Goal: Transaction & Acquisition: Purchase product/service

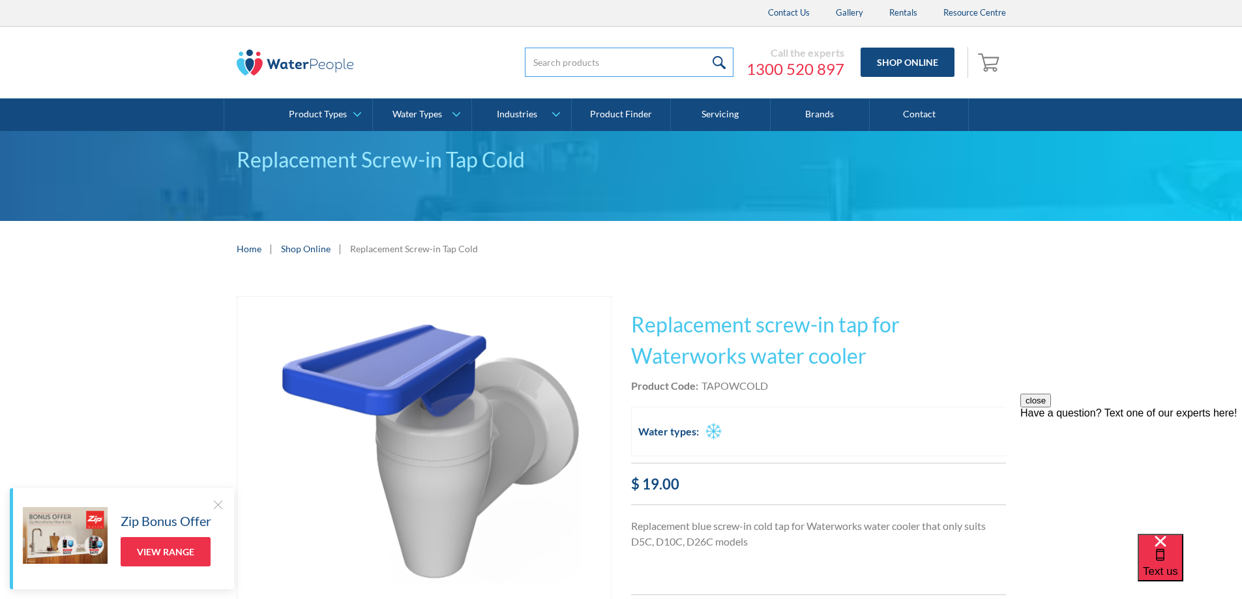
click at [604, 70] on input "search" at bounding box center [629, 62] width 209 height 29
type input "C02"
click at [705, 48] on input "submit" at bounding box center [719, 62] width 28 height 29
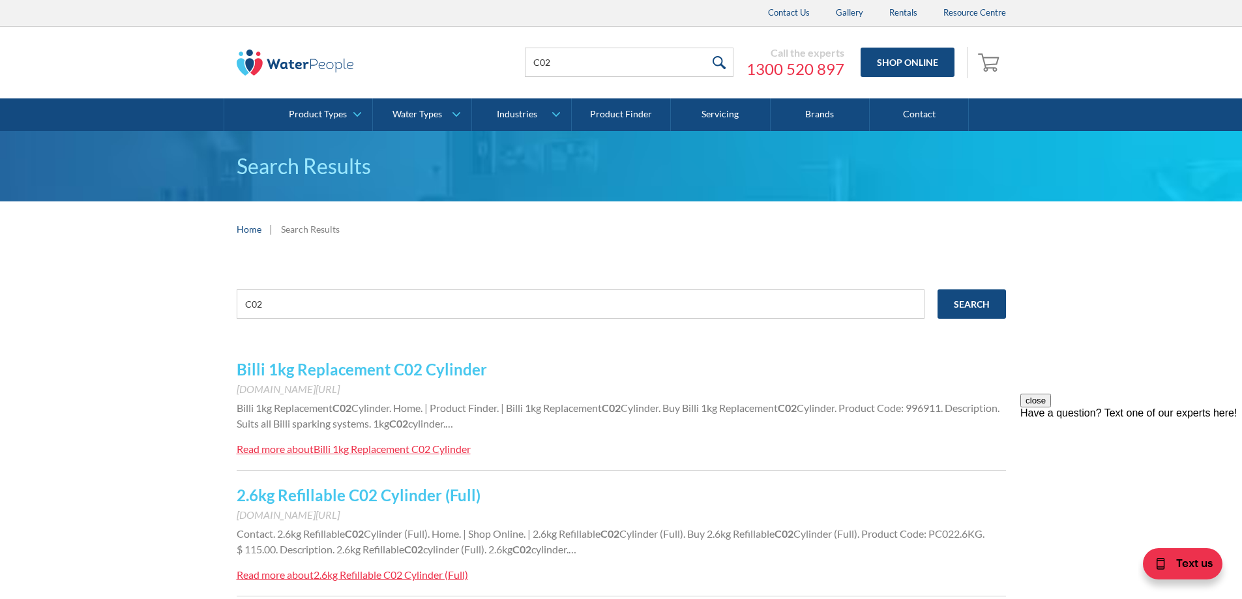
click at [428, 494] on link "2.6kg Refillable C02 Cylinder (Full)" at bounding box center [359, 495] width 244 height 19
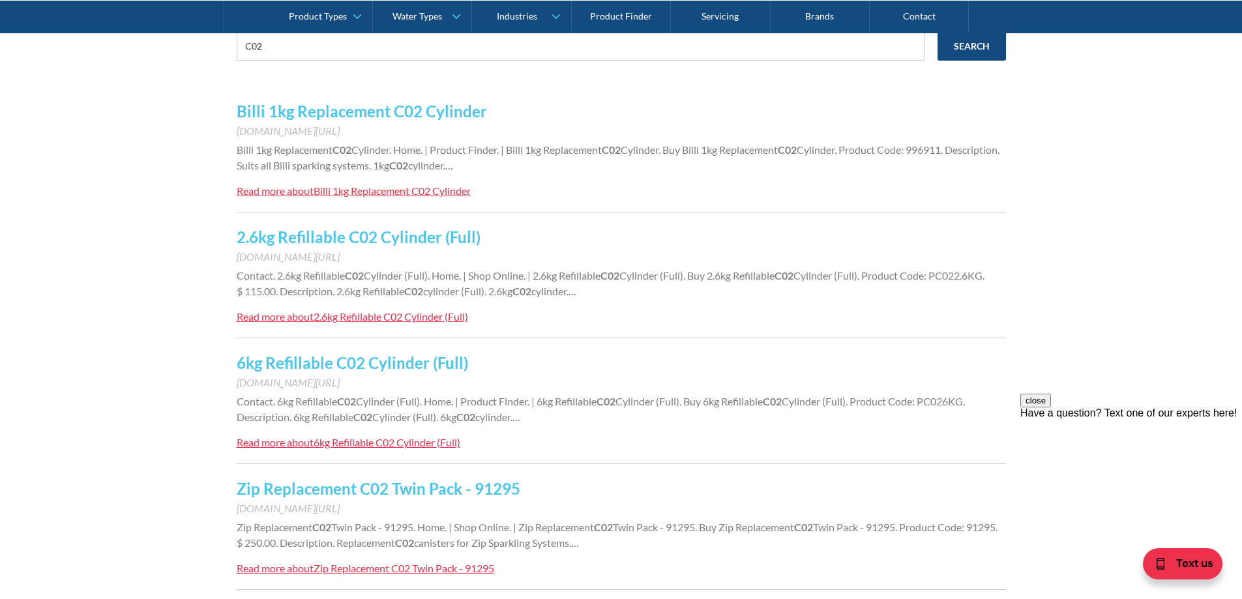
scroll to position [326, 0]
